Goal: Information Seeking & Learning: Learn about a topic

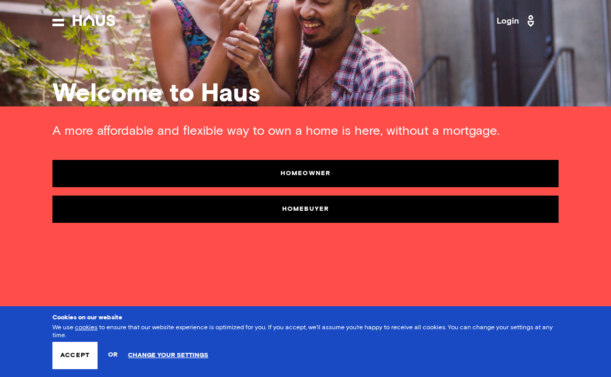
click at [314, 208] on link "Homebuyer" at bounding box center [305, 209] width 506 height 27
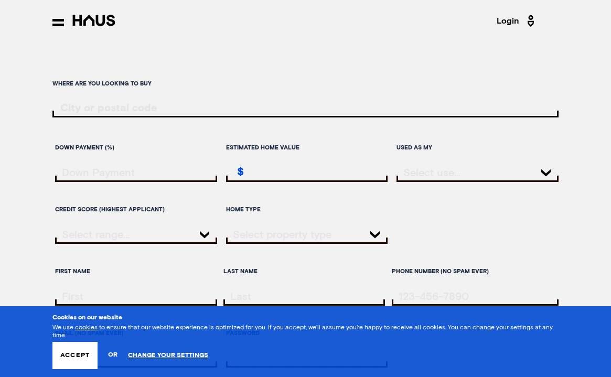
click at [57, 19] on icon at bounding box center [58, 22] width 12 height 7
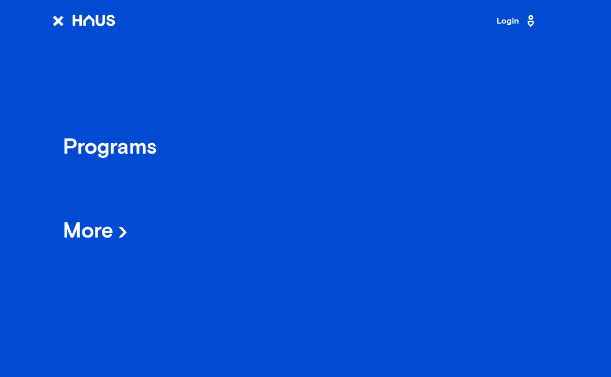
click at [123, 230] on icon at bounding box center [123, 232] width 8 height 10
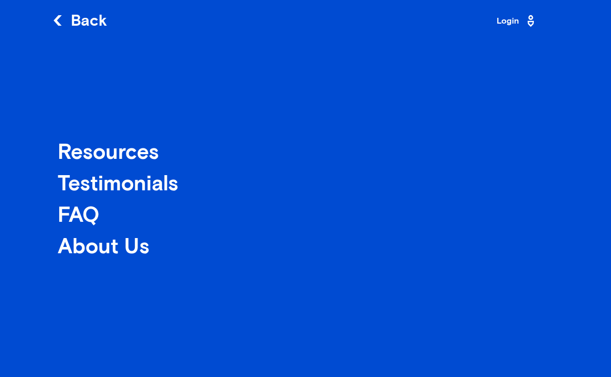
click at [54, 19] on icon at bounding box center [57, 20] width 10 height 10
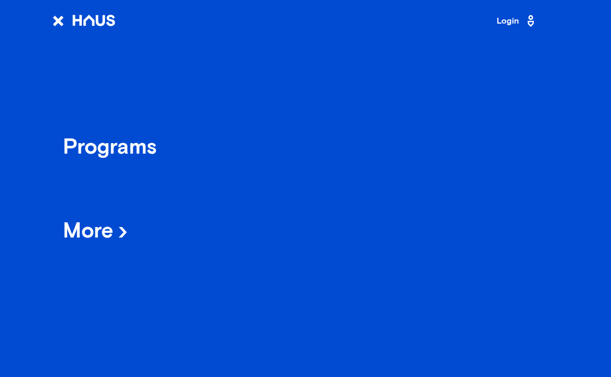
click at [127, 151] on div "Programs" at bounding box center [110, 148] width 94 height 18
